Goal: Transaction & Acquisition: Purchase product/service

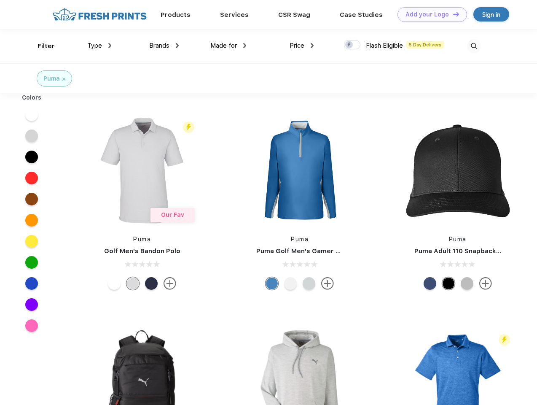
click at [429, 14] on link "Add your Logo Design Tool" at bounding box center [432, 14] width 70 height 15
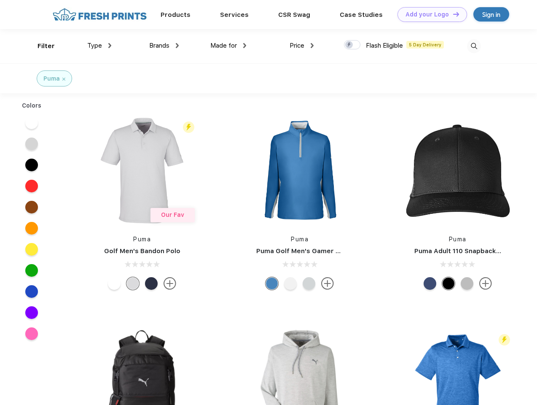
click at [0, 0] on div "Design Tool" at bounding box center [0, 0] width 0 height 0
click at [452, 14] on link "Add your Logo Design Tool" at bounding box center [432, 14] width 70 height 15
click at [40, 46] on div "Filter" at bounding box center [46, 46] width 17 height 10
click at [99, 46] on span "Type" at bounding box center [94, 46] width 15 height 8
click at [164, 46] on span "Brands" at bounding box center [159, 46] width 20 height 8
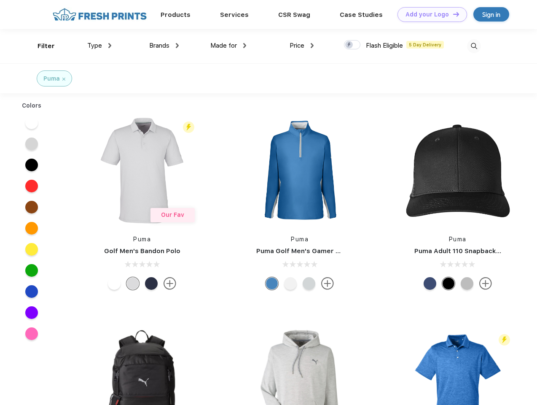
click at [228, 46] on span "Made for" at bounding box center [223, 46] width 27 height 8
click at [302, 46] on span "Price" at bounding box center [296, 46] width 15 height 8
click at [352, 45] on div at bounding box center [352, 44] width 16 height 9
click at [349, 45] on input "checkbox" at bounding box center [346, 42] width 5 height 5
click at [474, 46] on img at bounding box center [474, 46] width 14 height 14
